Goal: Information Seeking & Learning: Check status

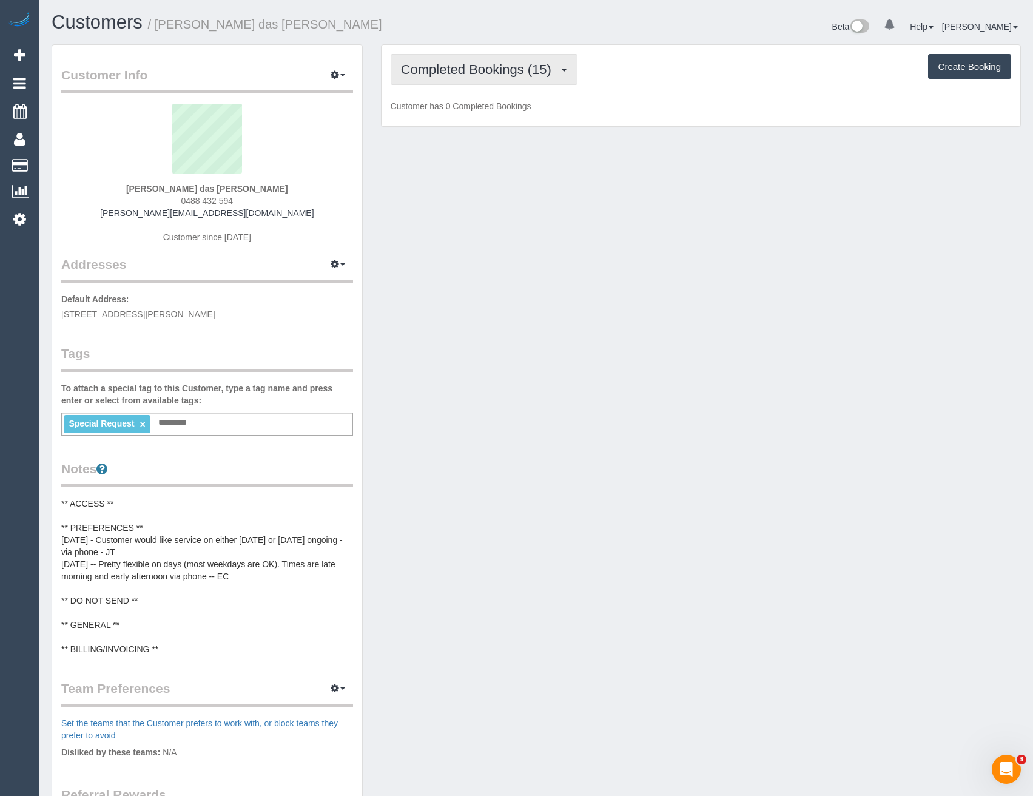
click at [487, 66] on span "Completed Bookings (15)" at bounding box center [479, 69] width 157 height 15
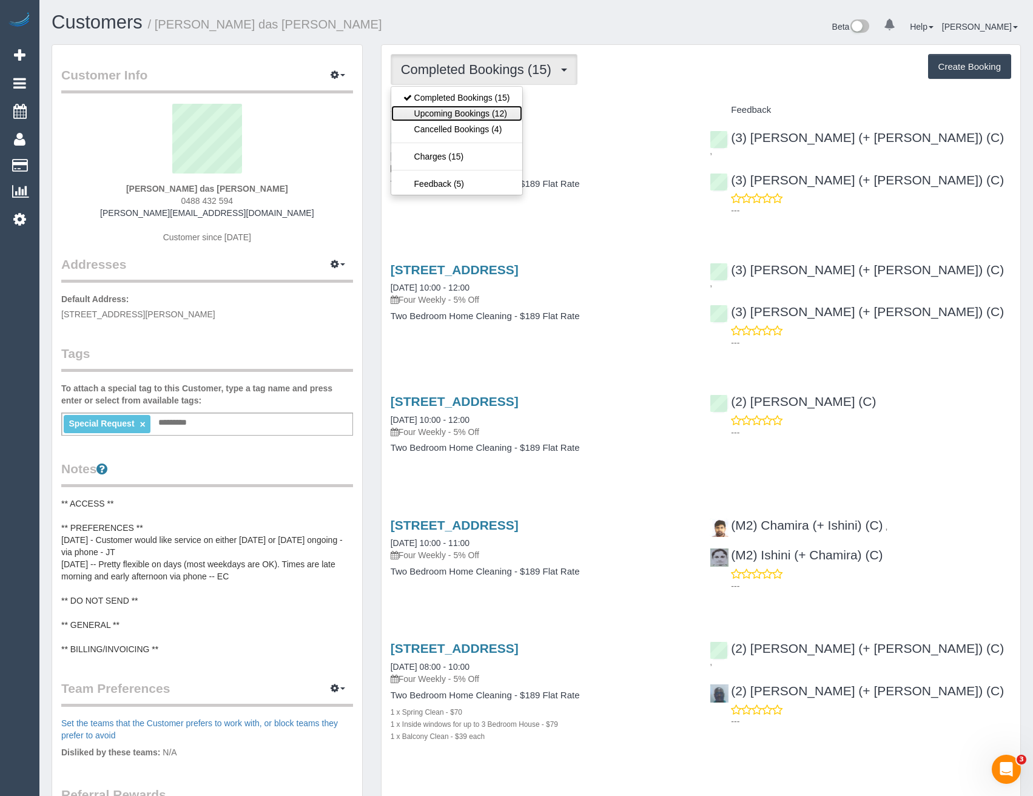
click at [485, 110] on link "Upcoming Bookings (12)" at bounding box center [456, 114] width 131 height 16
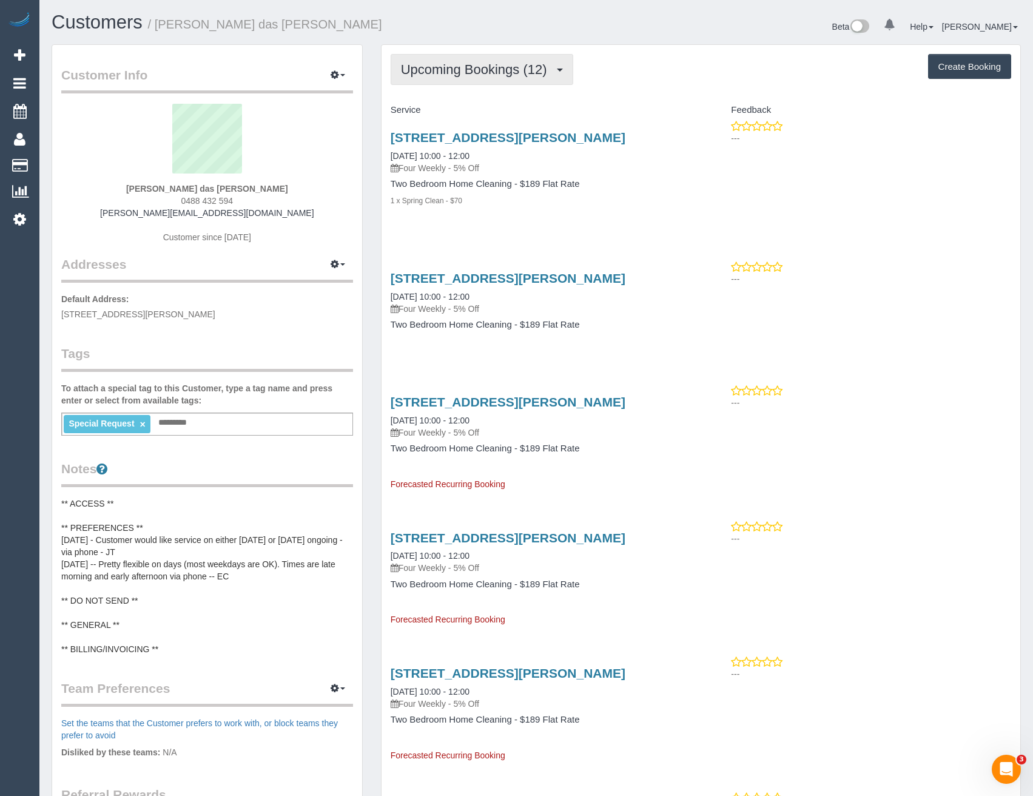
click at [465, 70] on span "Upcoming Bookings (12)" at bounding box center [477, 69] width 152 height 15
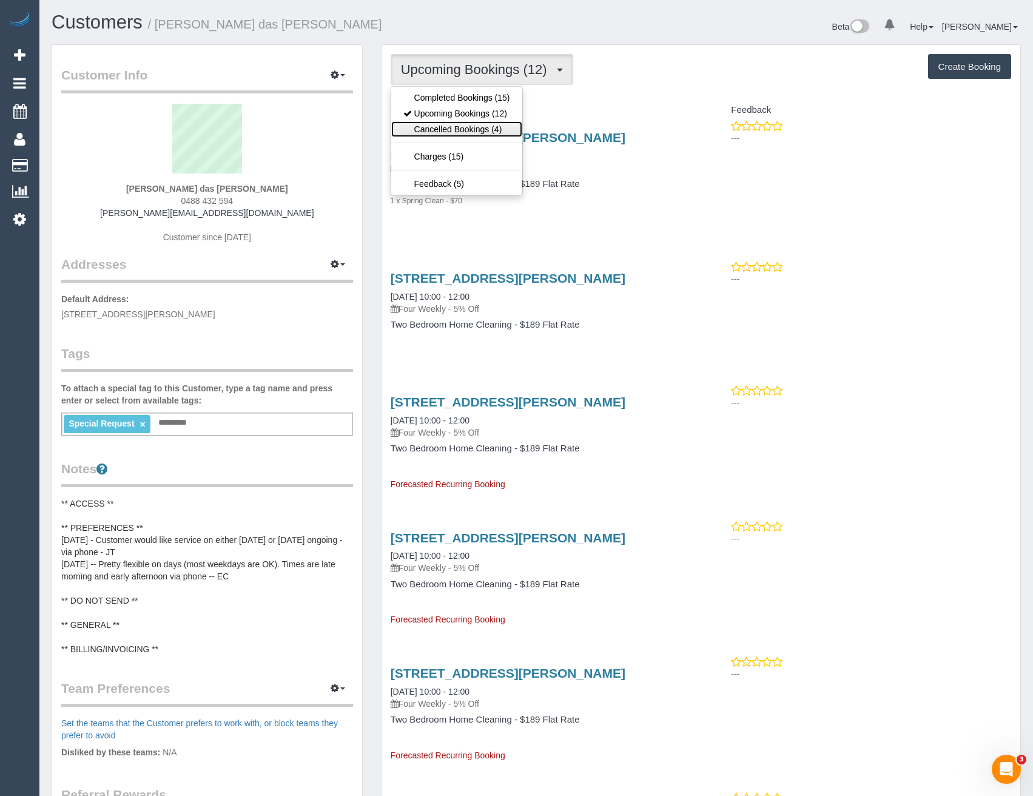
click at [453, 133] on link "Cancelled Bookings (4)" at bounding box center [456, 129] width 131 height 16
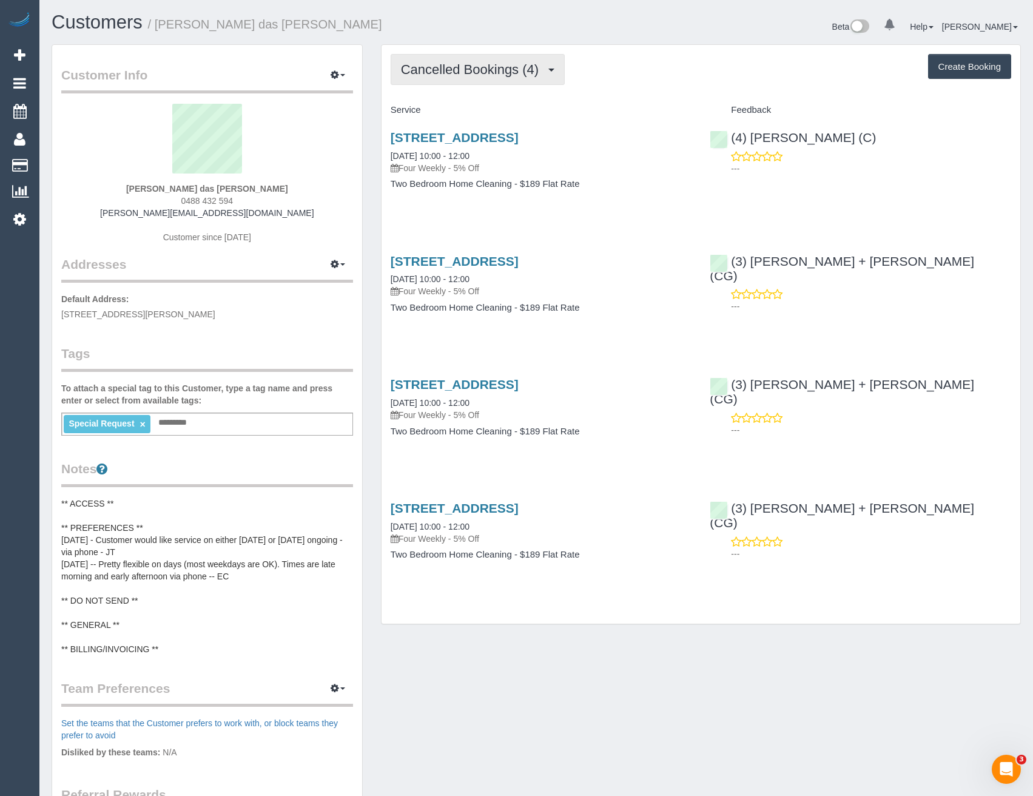
click at [457, 83] on button "Cancelled Bookings (4)" at bounding box center [478, 69] width 175 height 31
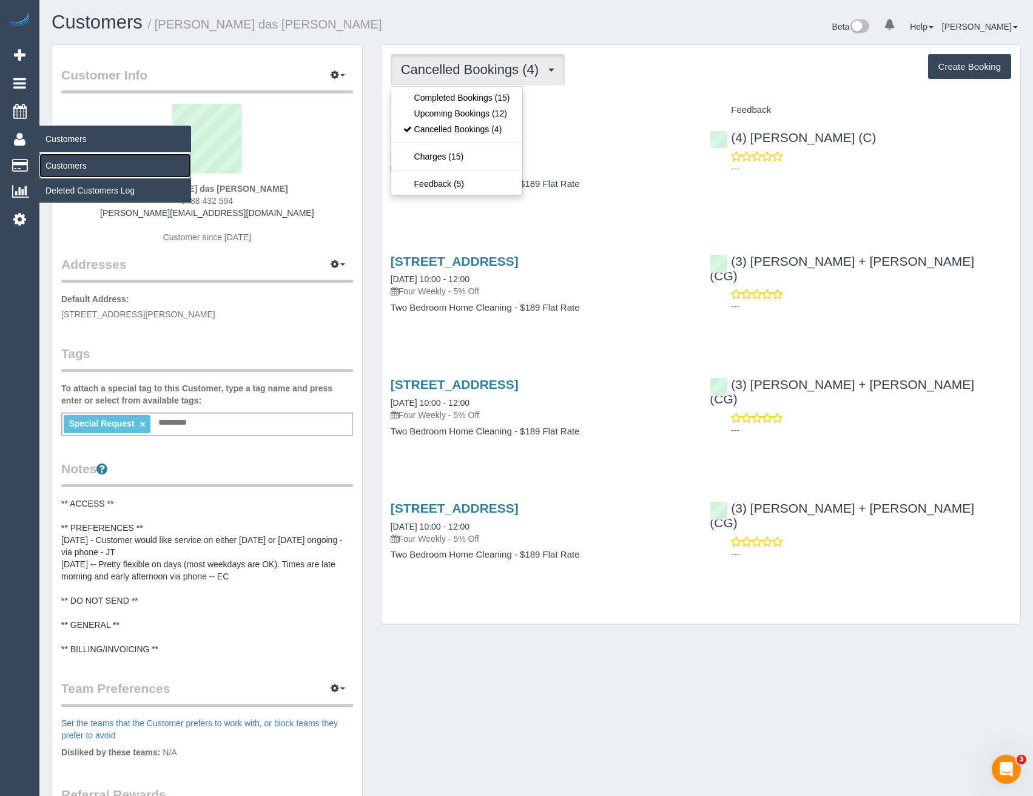
click at [73, 167] on link "Customers" at bounding box center [115, 166] width 152 height 24
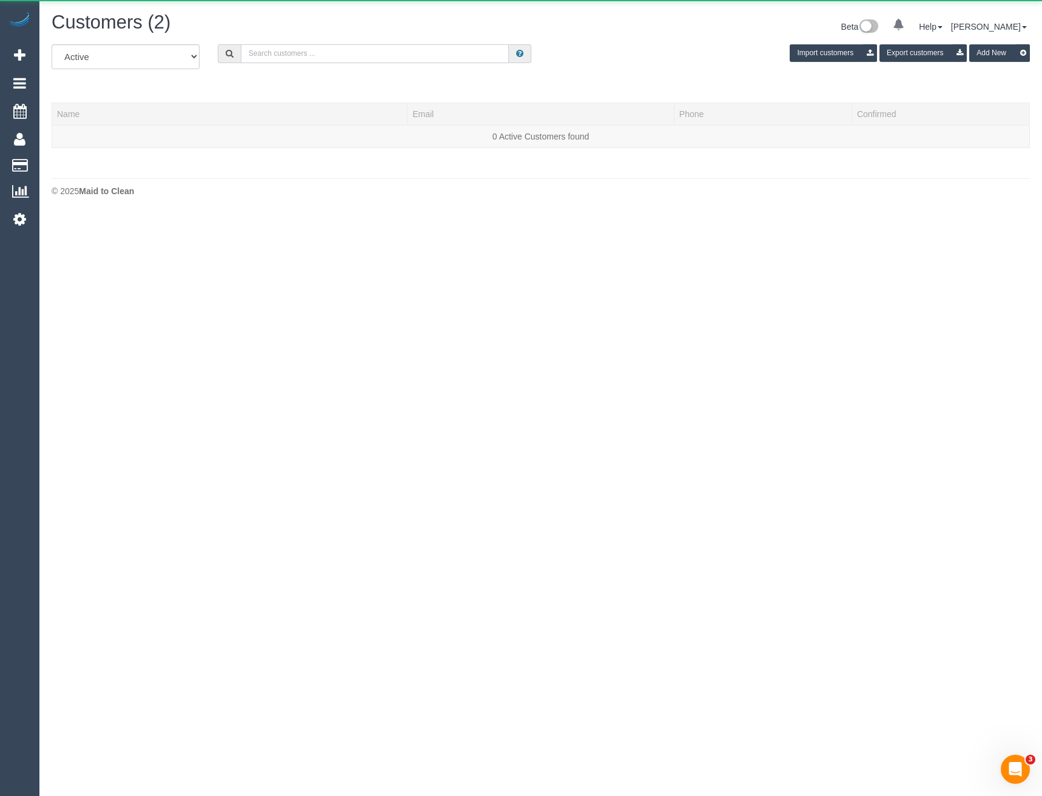
click at [279, 54] on input "text" at bounding box center [375, 53] width 269 height 19
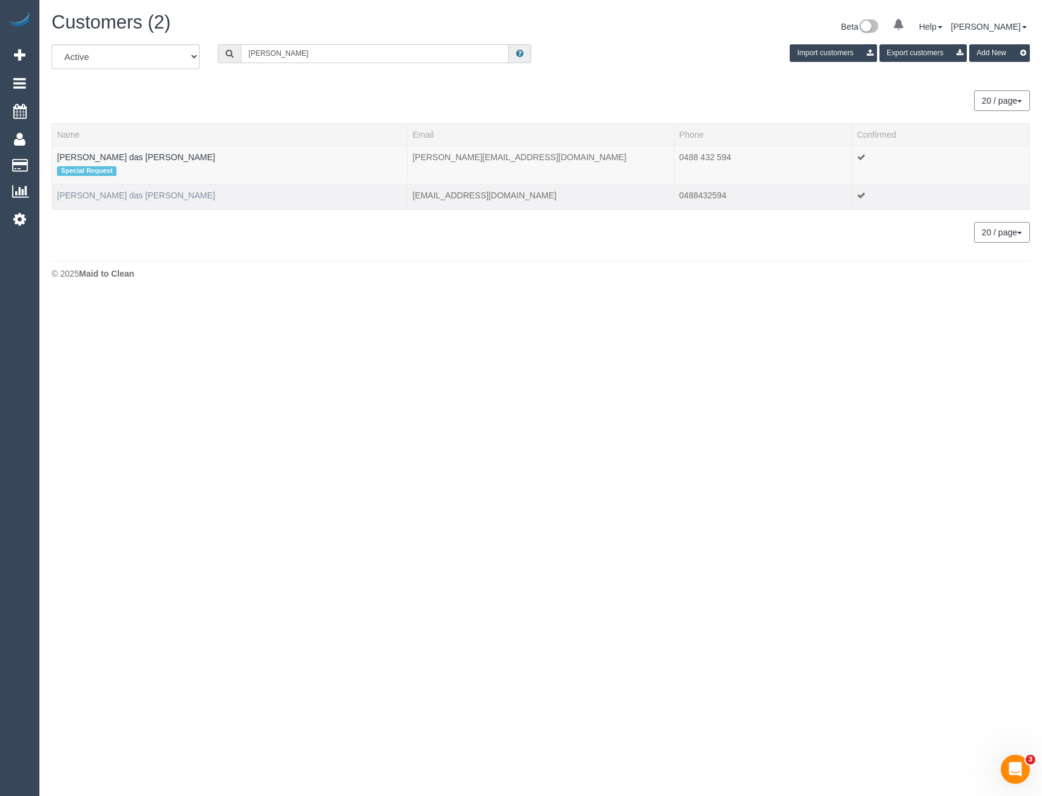
type input "[PERSON_NAME]"
click at [120, 191] on link "[PERSON_NAME] das [PERSON_NAME]" at bounding box center [136, 196] width 158 height 10
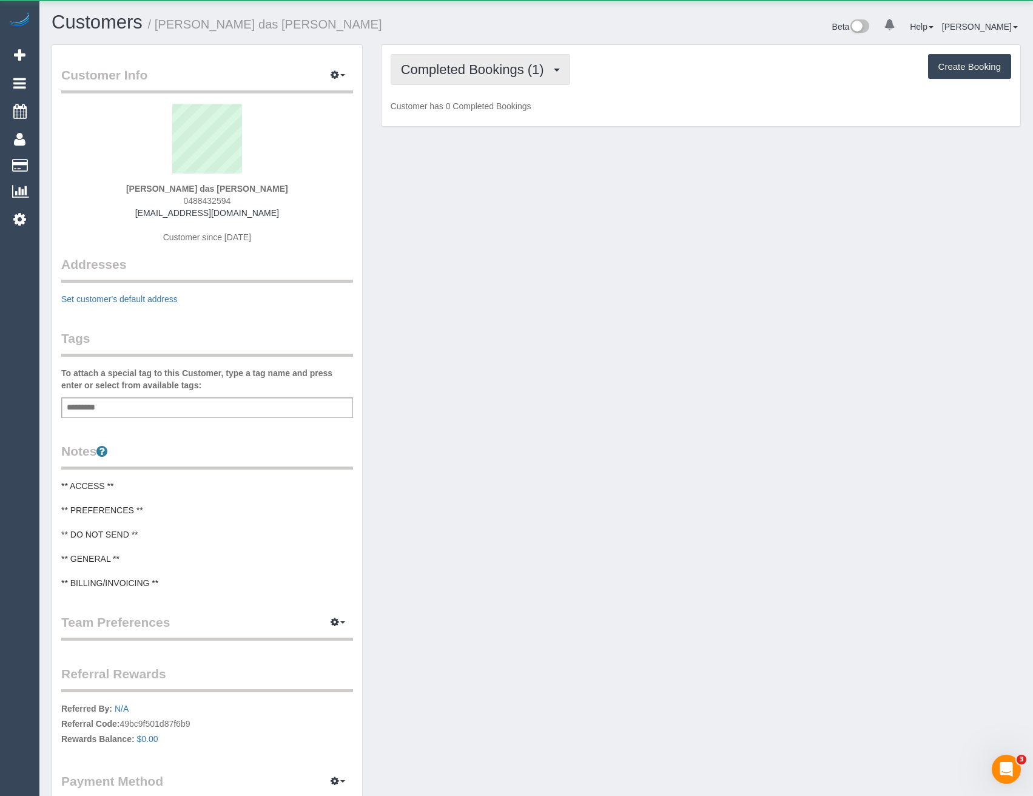
click at [449, 75] on span "Completed Bookings (1)" at bounding box center [475, 69] width 149 height 15
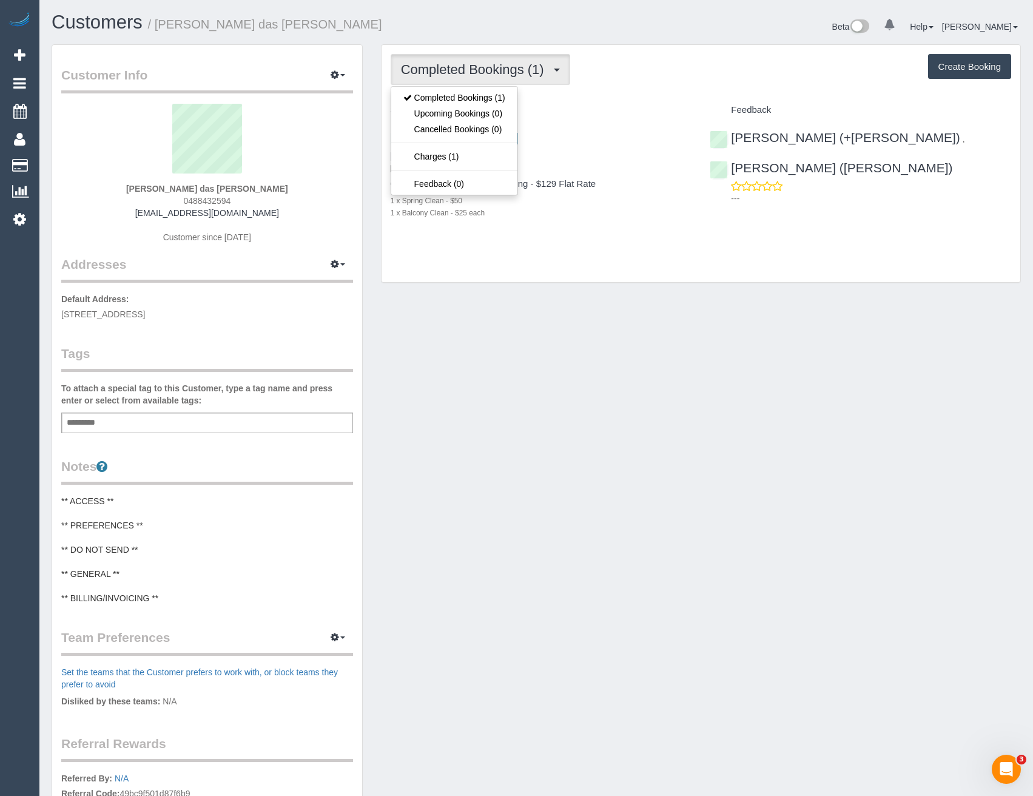
click at [624, 193] on div "One Bedroom Apt/Home Cleaning - $129 Flat Rate 1 x Spring Clean - $50 1 x Balco…" at bounding box center [542, 198] width 302 height 39
